Goal: Communication & Community: Answer question/provide support

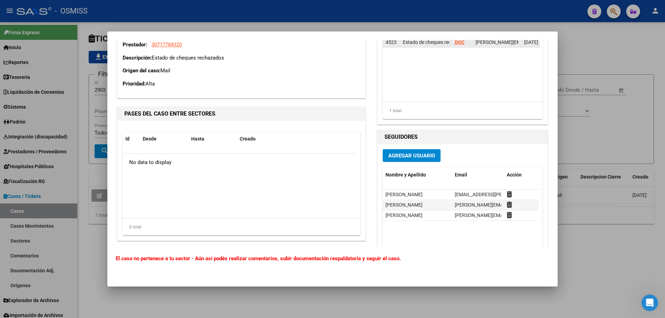
scroll to position [305, 0]
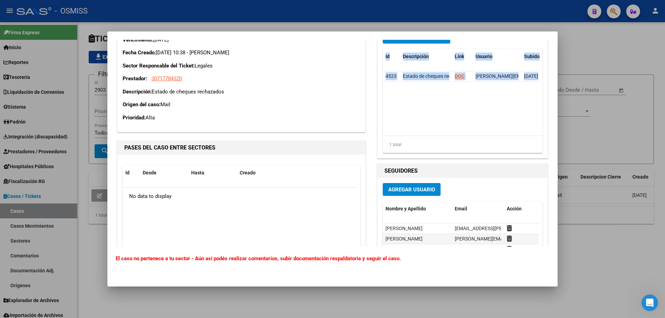
drag, startPoint x: 419, startPoint y: 34, endPoint x: 392, endPoint y: 96, distance: 67.2
click at [392, 96] on mat-dialog-container "Editar Caso/Ticket COMENTARIOS DEL CASO [PERSON_NAME] [DATE] 10:53 Buenos días,…" at bounding box center [332, 159] width 450 height 255
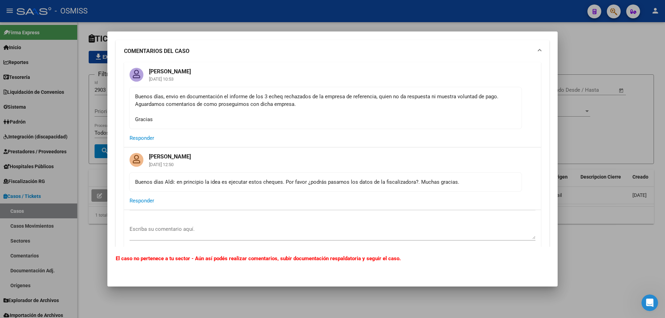
scroll to position [0, 0]
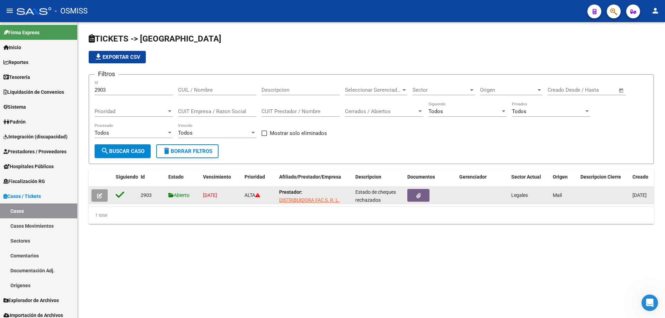
click at [98, 196] on icon "button" at bounding box center [99, 195] width 5 height 5
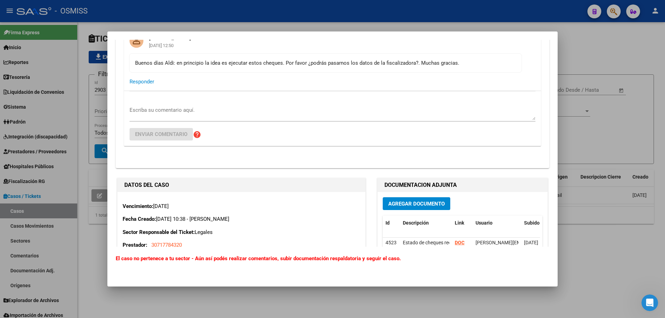
scroll to position [104, 0]
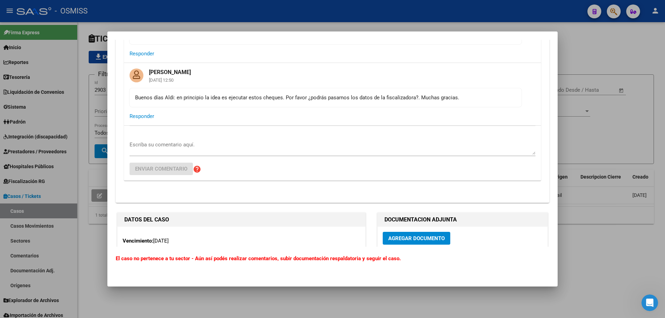
click at [162, 146] on textarea "Escriba su comentario aquí." at bounding box center [333, 148] width 406 height 14
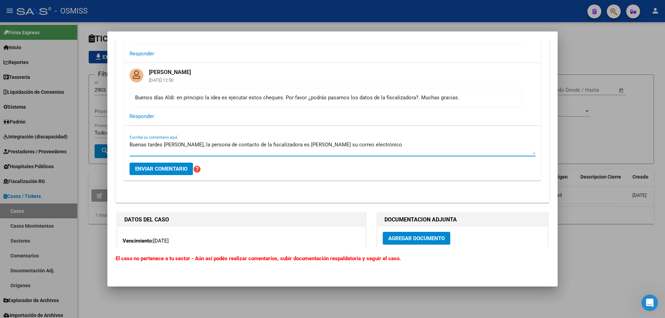
click at [362, 146] on textarea "Buenas tardes [PERSON_NAME], la persona de contacto de la fiscalizadora es [PER…" at bounding box center [333, 148] width 406 height 14
paste textarea "[EMAIL_ADDRESS][DOMAIN_NAME]"
click at [372, 145] on textarea "Buenas tardes [PERSON_NAME], la persona de contacto de la fiscalizadora es [PER…" at bounding box center [333, 148] width 406 height 14
click at [435, 146] on textarea "Buenas tardes [PERSON_NAME], la persona de contacto de la fiscalizadora es [PER…" at bounding box center [333, 148] width 406 height 14
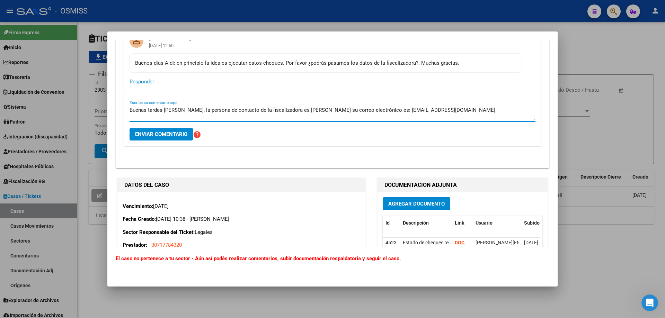
click at [312, 110] on textarea "Buenas tardes [PERSON_NAME], la persona de contacto de la fiscalizadora es [PER…" at bounding box center [333, 113] width 406 height 14
click at [449, 114] on textarea "Buenas tardes [PERSON_NAME], la persona de contacto de la fiscalizadora es [PER…" at bounding box center [333, 113] width 406 height 14
type textarea "Buenas tardes [PERSON_NAME], la persona de contacto de la fiscalizadora es [PER…"
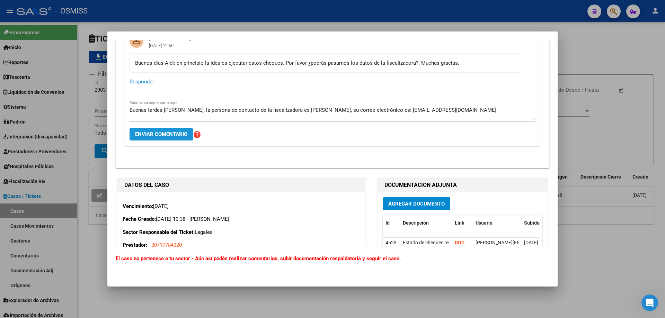
click at [172, 132] on span "Enviar comentario" at bounding box center [161, 134] width 52 height 6
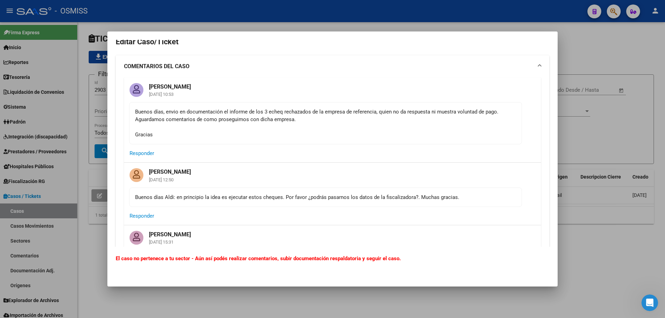
scroll to position [0, 0]
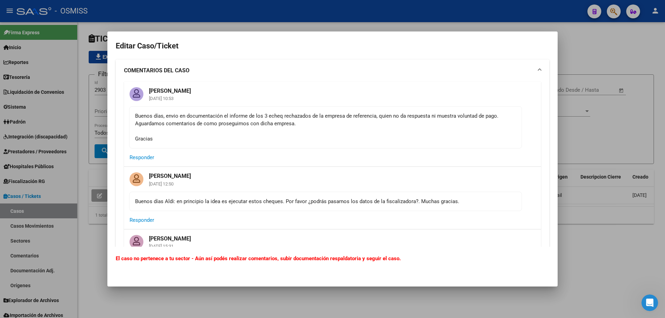
click at [614, 41] on div at bounding box center [332, 159] width 665 height 318
